Goal: Find specific page/section: Find specific page/section

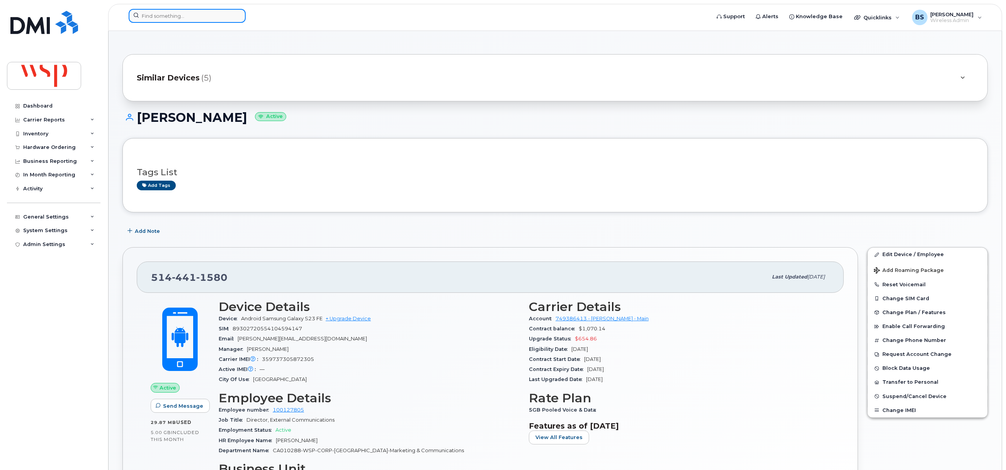
click at [207, 19] on input at bounding box center [187, 16] width 117 height 14
paste input "[PHONE_NUMBER]"
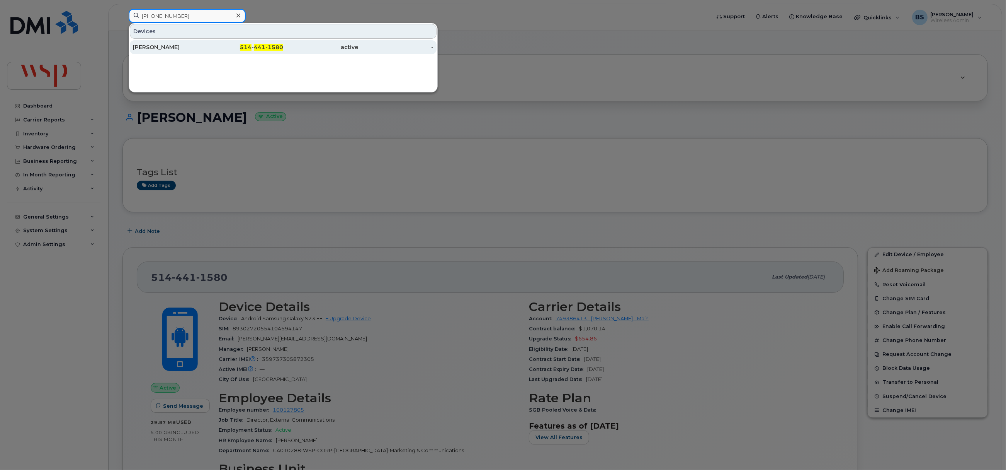
type input "[PHONE_NUMBER]"
drag, startPoint x: 156, startPoint y: 45, endPoint x: 230, endPoint y: 125, distance: 108.8
click at [156, 45] on div "[PERSON_NAME]" at bounding box center [170, 47] width 75 height 8
